Goal: Task Accomplishment & Management: Use online tool/utility

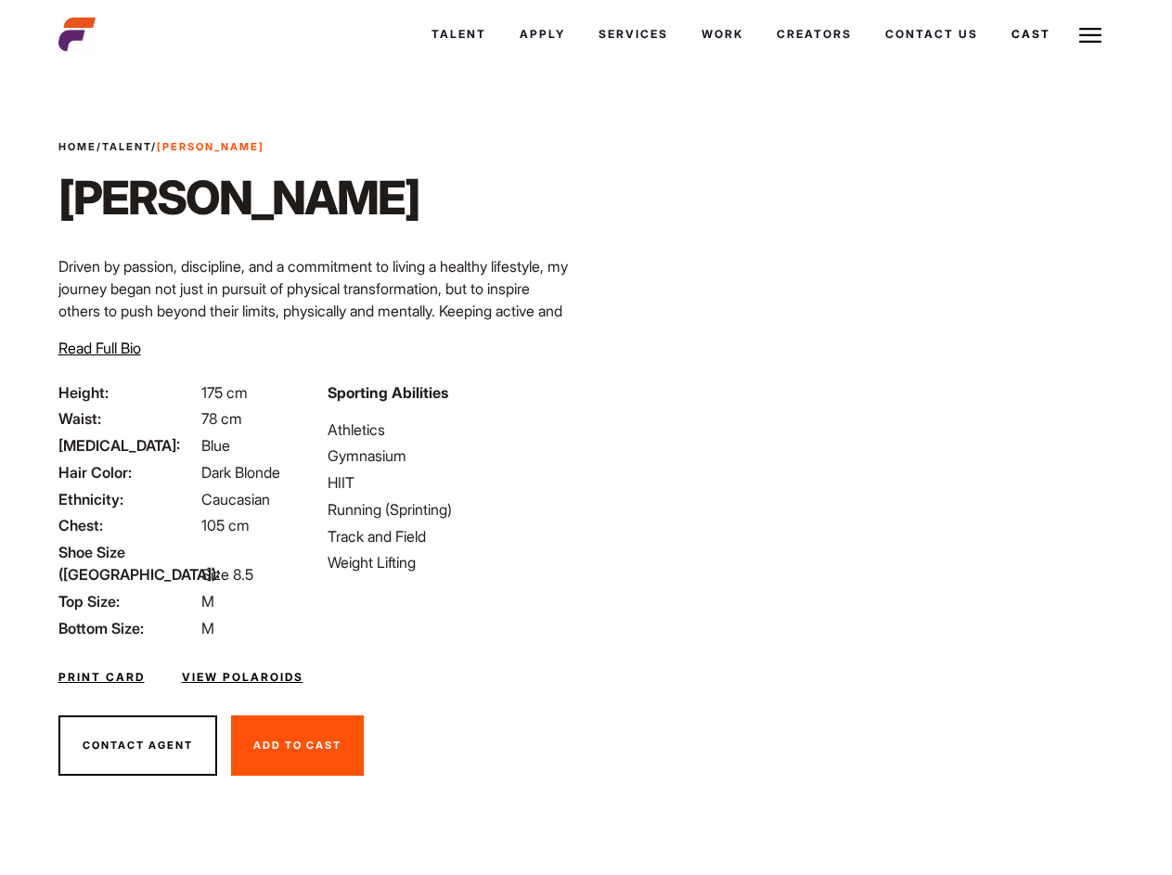
click at [995, 59] on link "Cast" at bounding box center [1031, 34] width 72 height 50
click at [0, 0] on link "Casted Talent" at bounding box center [0, 0] width 0 height 0
